Goal: Obtain resource: Obtain resource

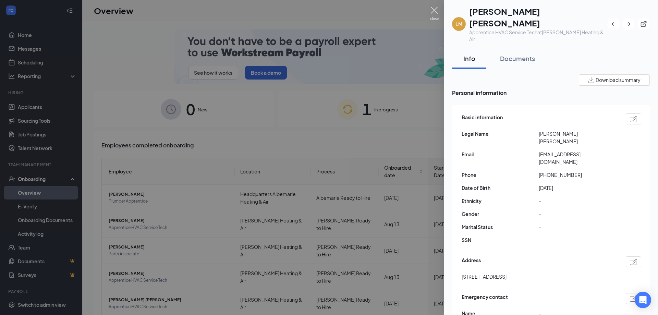
drag, startPoint x: 434, startPoint y: 11, endPoint x: 415, endPoint y: 65, distance: 57.6
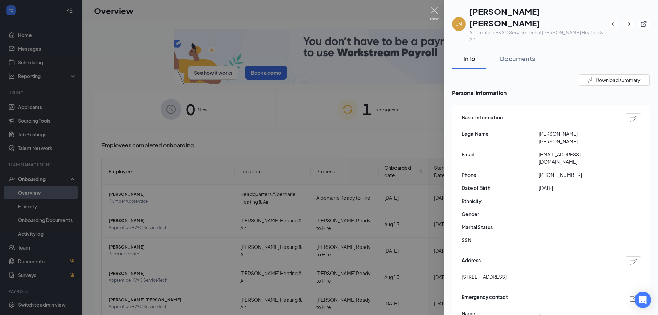
click at [434, 11] on img at bounding box center [434, 13] width 9 height 13
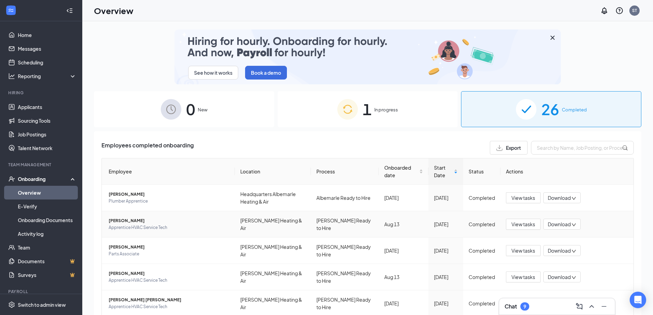
click at [138, 221] on span "[PERSON_NAME]" at bounding box center [169, 220] width 121 height 7
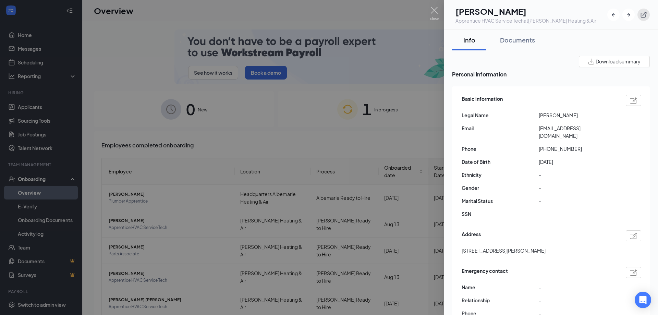
click at [645, 18] on icon "ExternalLink" at bounding box center [643, 14] width 7 height 7
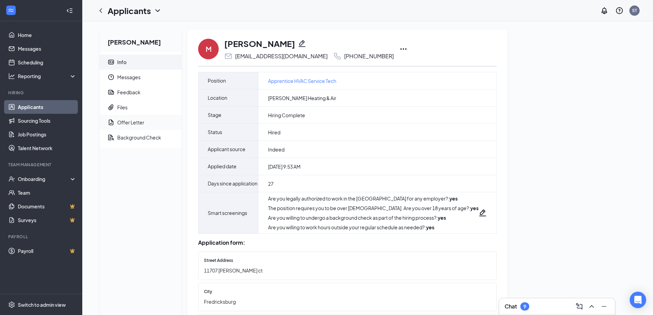
click at [136, 125] on div "Offer Letter" at bounding box center [130, 122] width 27 height 7
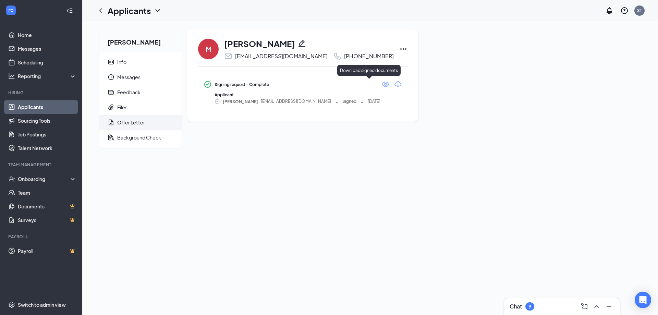
click at [394, 85] on icon "Download" at bounding box center [398, 84] width 8 height 8
click at [381, 86] on icon "Eye" at bounding box center [385, 84] width 8 height 8
click at [101, 9] on icon "ChevronLeft" at bounding box center [100, 10] width 3 height 4
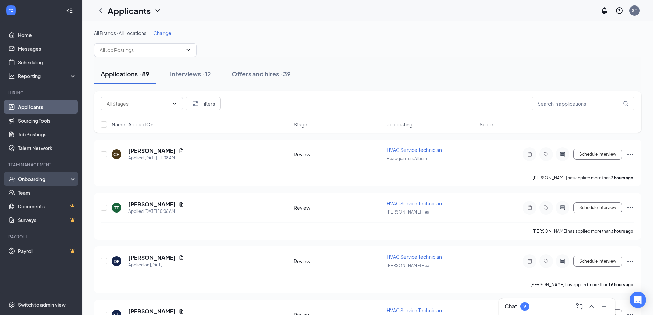
click at [40, 183] on div "Onboarding" at bounding box center [41, 179] width 82 height 14
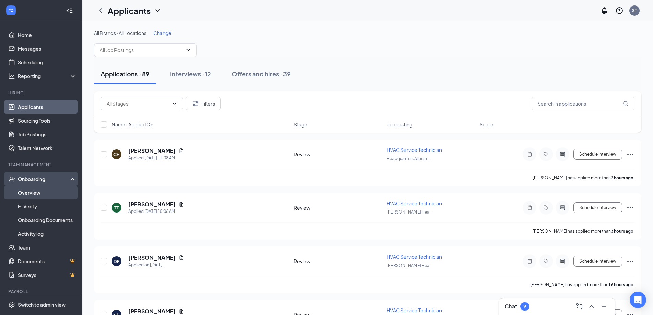
click at [33, 196] on link "Overview" at bounding box center [47, 193] width 59 height 14
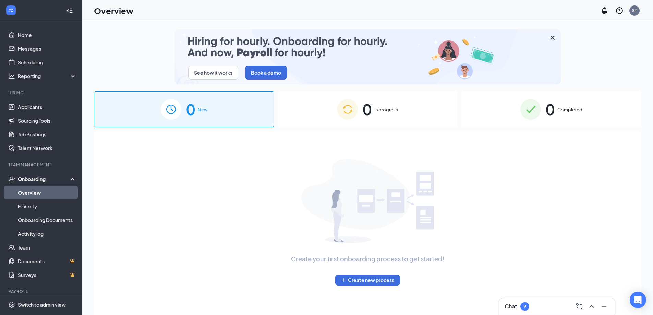
click at [560, 100] on div "0 Completed" at bounding box center [551, 109] width 180 height 36
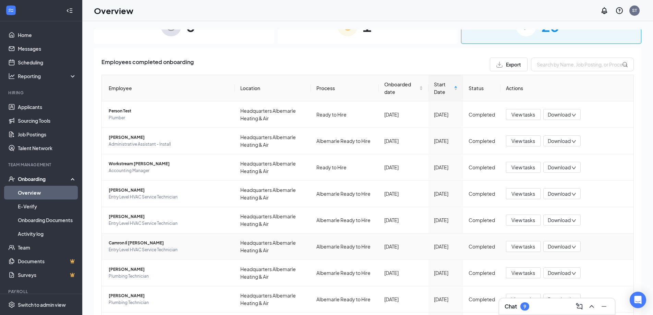
scroll to position [103, 0]
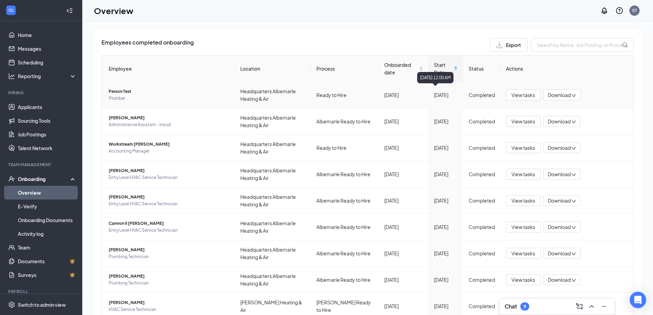
click at [438, 75] on div "July 24, 2023 12:00 AM" at bounding box center [435, 77] width 36 height 11
click at [437, 65] on span "Start Date" at bounding box center [443, 68] width 18 height 15
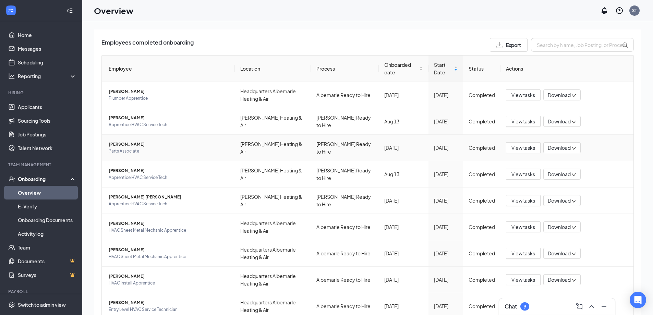
click at [132, 147] on span "[PERSON_NAME]" at bounding box center [169, 144] width 121 height 7
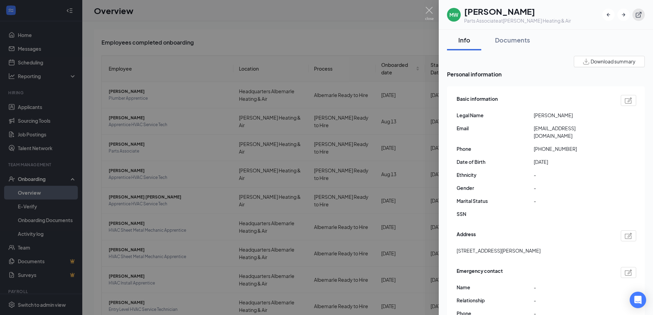
click at [639, 16] on icon "ExternalLink" at bounding box center [638, 14] width 7 height 7
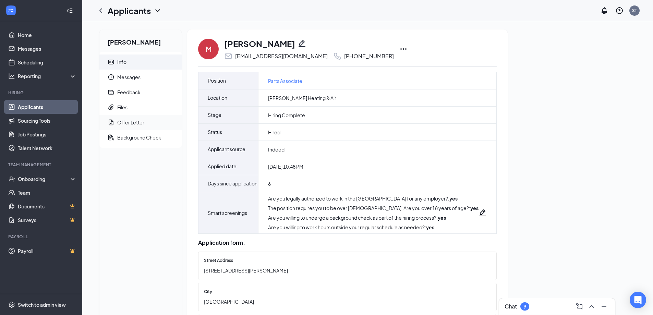
click at [125, 123] on div "Offer Letter" at bounding box center [130, 122] width 27 height 7
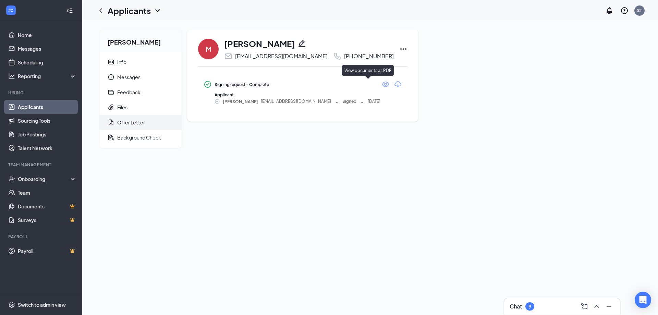
click at [381, 83] on icon "Eye" at bounding box center [385, 84] width 8 height 8
